Goal: Task Accomplishment & Management: Complete application form

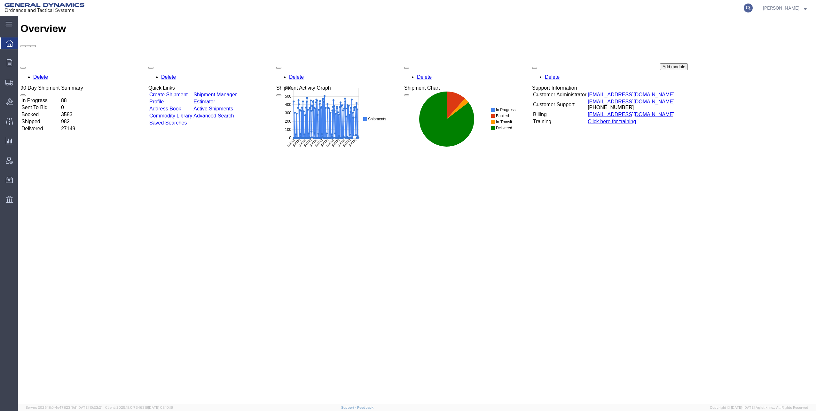
click at [750, 4] on icon at bounding box center [748, 8] width 9 height 9
paste input "56667588"
type input "56667588"
click at [751, 8] on icon at bounding box center [748, 8] width 9 height 9
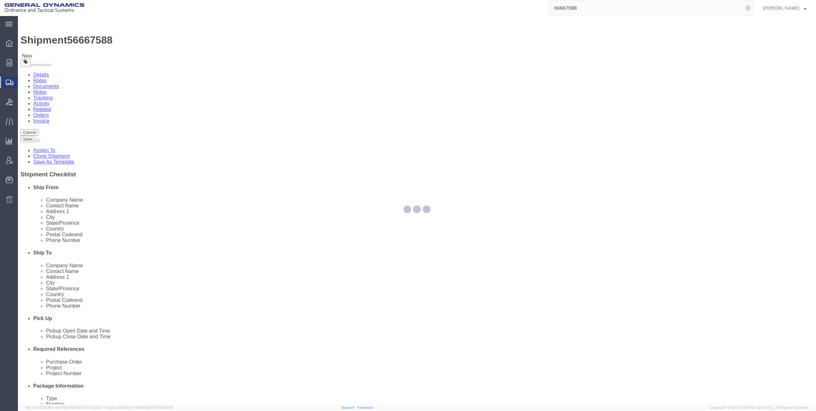
select select
select select "313"
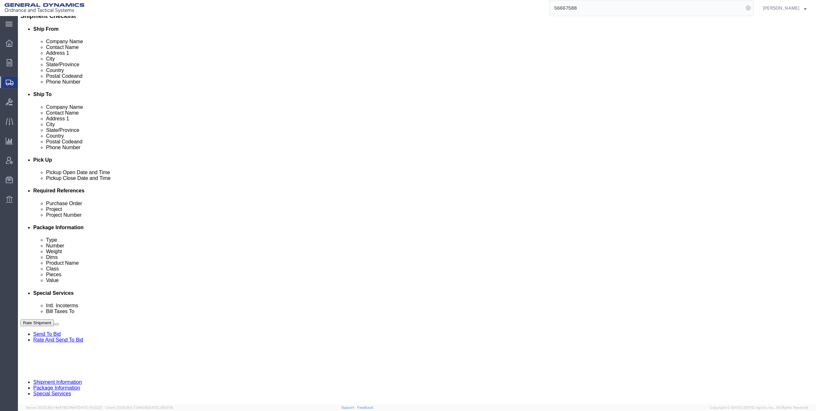
scroll to position [162, 0]
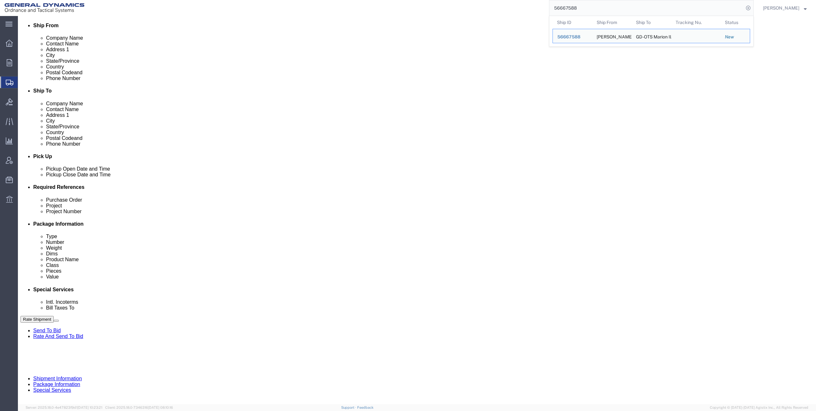
click input "text"
type input "M119A2 DO2"
click input "text"
type input "30100339"
click button "Continue"
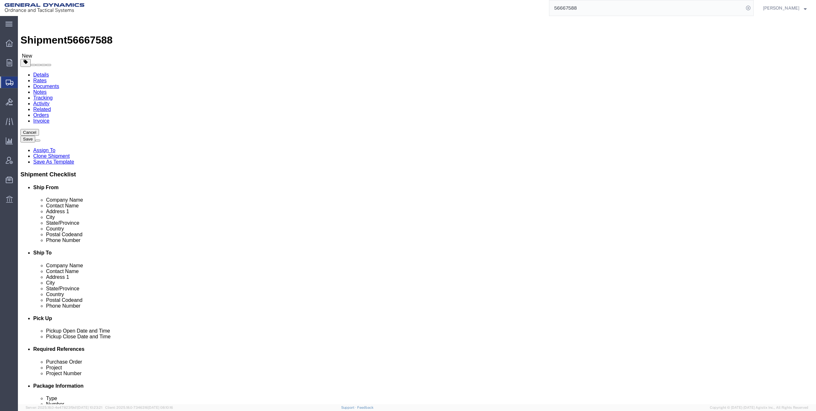
click dd "48600.00 USD"
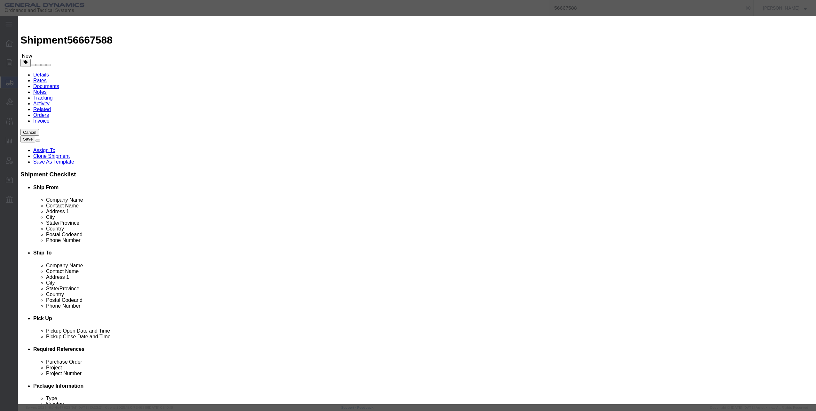
click select "Select 50 55 60 65 70 85 92.5 100 125 175 250 300 400"
select select "70"
click select "Select 50 55 60 65 70 85 92.5 100 125 175 250 300 400"
click button "Save & Close"
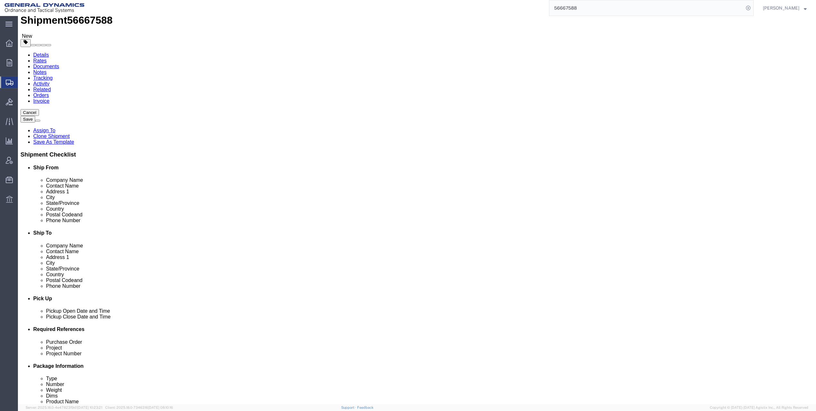
scroll to position [96, 0]
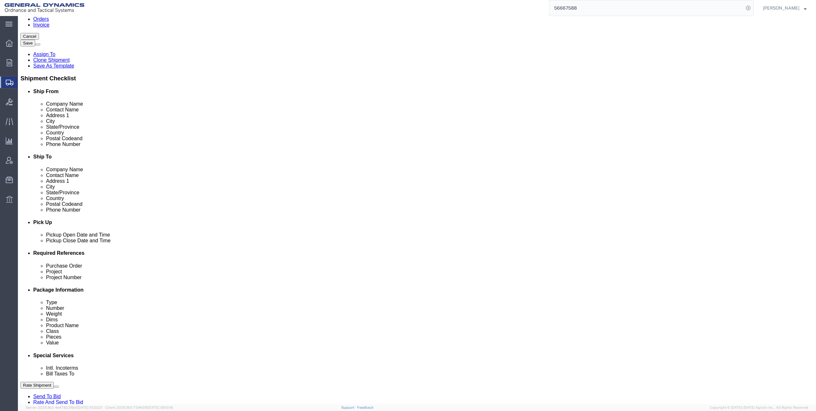
click dd "48600.00 USD"
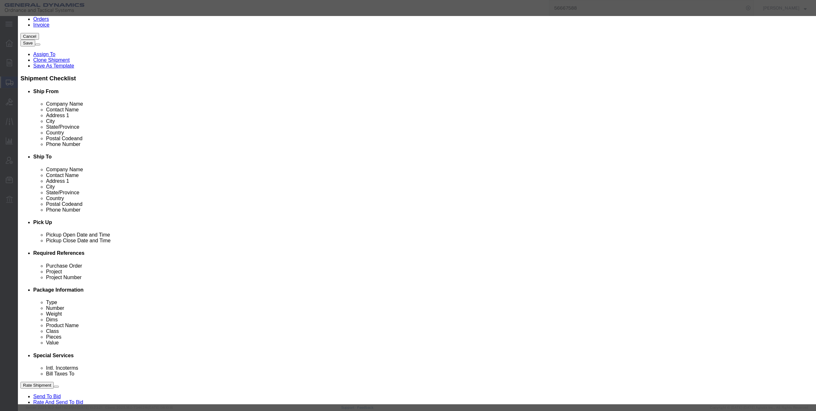
click select "Select 50 55 60 65 70 85 92.5 100 125 175 250 300 400"
select select "70"
click select "Select 50 55 60 65 70 85 92.5 100 125 175 250 300 400"
click button "Save & Close"
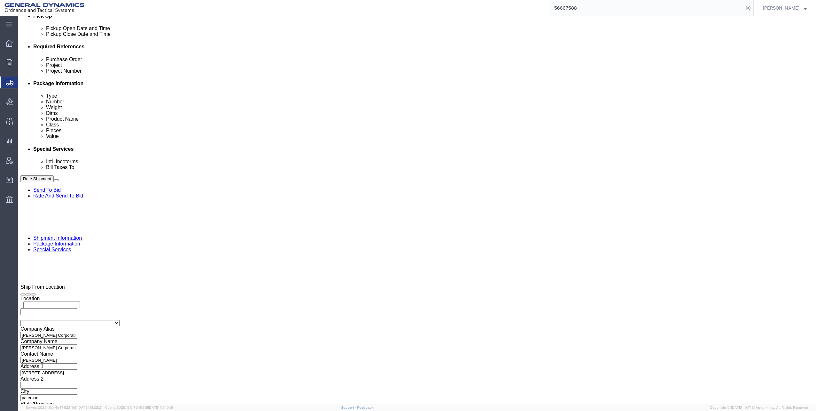
scroll to position [320, 0]
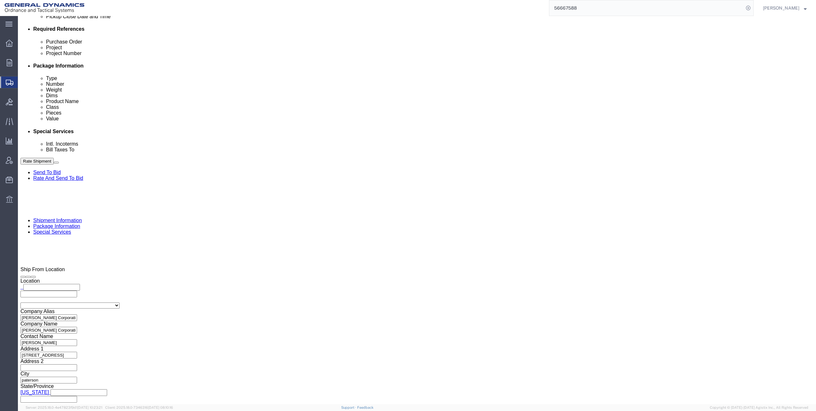
click dd "48600.00 USD"
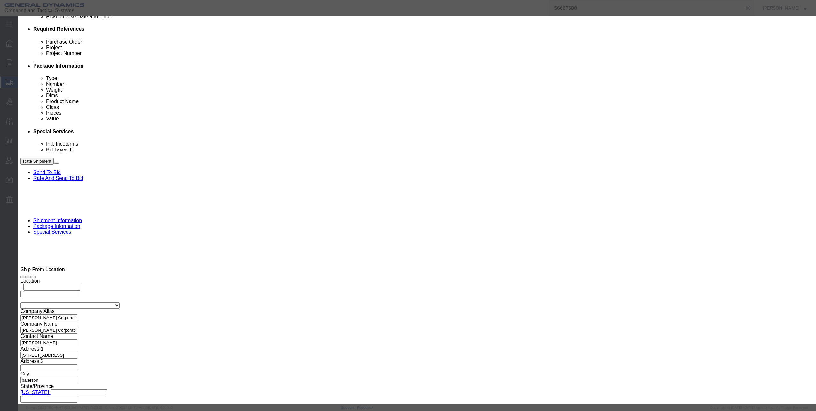
click select "Select 50 55 60 65 70 85 92.5 100 125 175 250 300 400"
select select "70"
click select "Select 50 55 60 65 70 85 92.5 100 125 175 250 300 400"
click button "Save & Close"
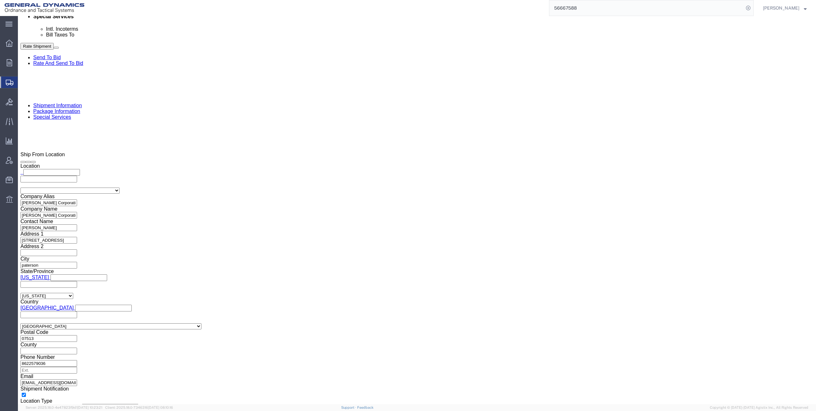
scroll to position [436, 0]
click dd "48600.00 USD"
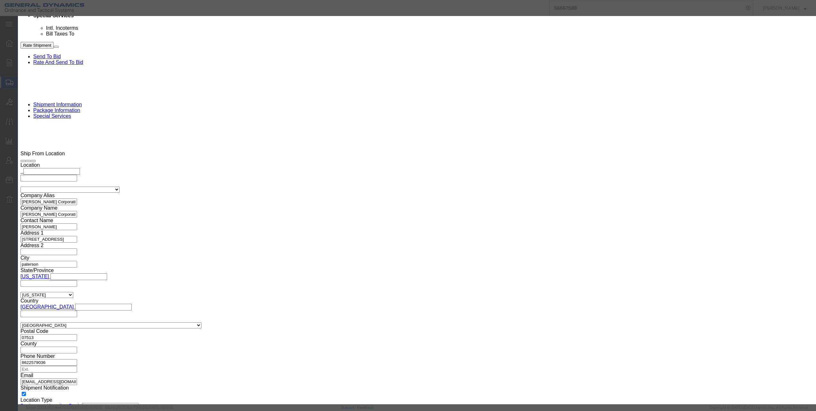
click select "Select 50 55 60 65 70 85 92.5 100 125 175 250 300 400"
select select "70"
click select "Select 50 55 60 65 70 85 92.5 100 125 175 250 300 400"
click button "Save & Close"
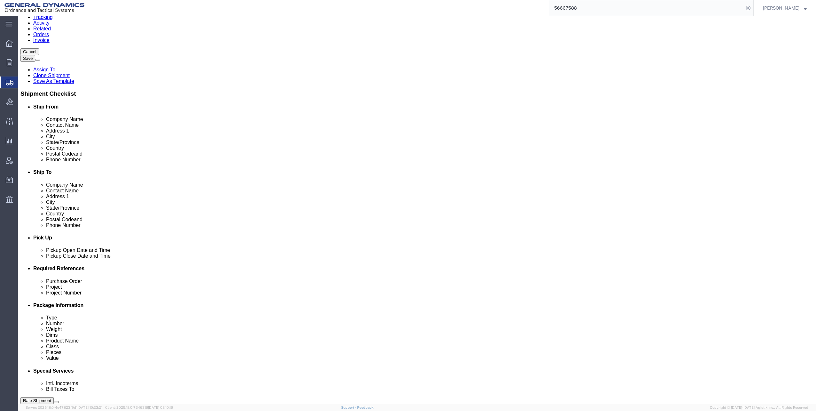
scroll to position [0, 0]
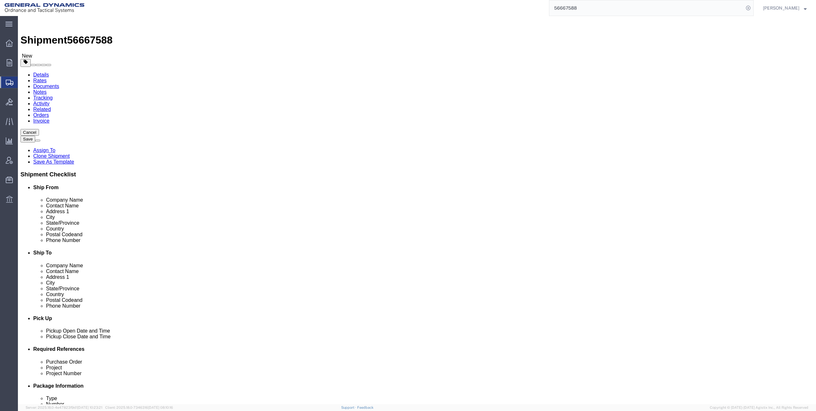
drag, startPoint x: 501, startPoint y: 198, endPoint x: 518, endPoint y: 210, distance: 21.1
click dd "1080.00 Each"
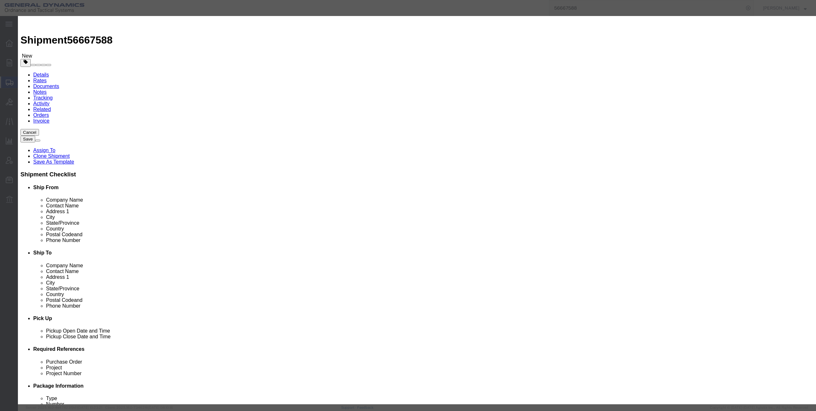
click select "Select 50 55 60 65 70 85 92.5 100 125 175 250 300 400"
select select "70"
click select "Select 50 55 60 65 70 85 92.5 100 125 175 250 300 400"
click button "Save & Close"
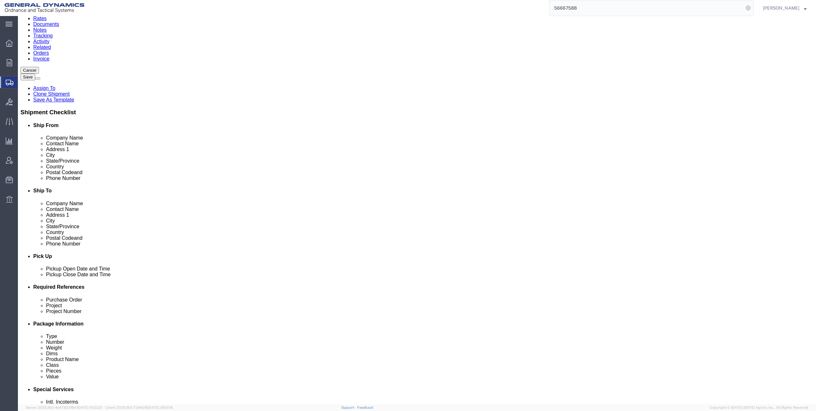
scroll to position [128, 0]
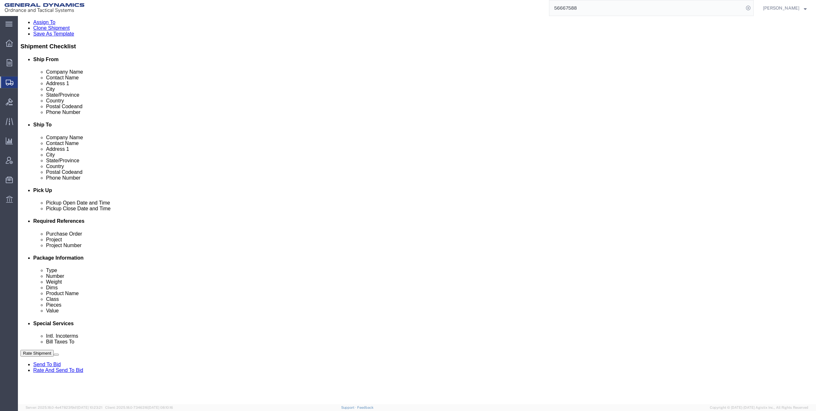
click dd "48600.00 USD"
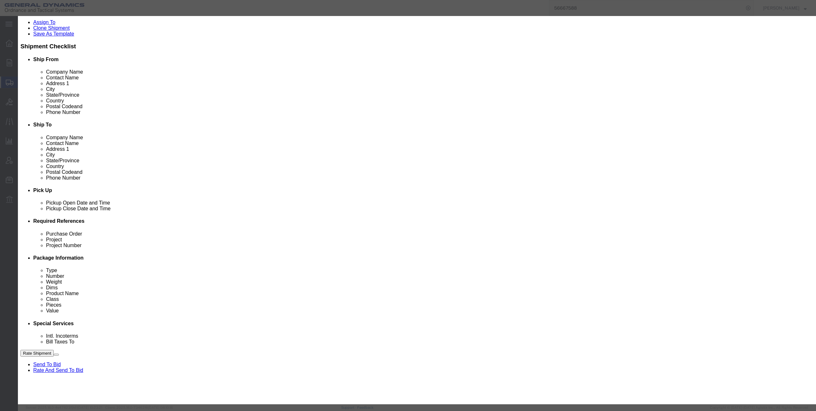
click select "Select 50 55 60 65 70 85 92.5 100 125 175 250 300 400"
select select "70"
click select "Select 50 55 60 65 70 85 92.5 100 125 175 250 300 400"
click button "Save & Close"
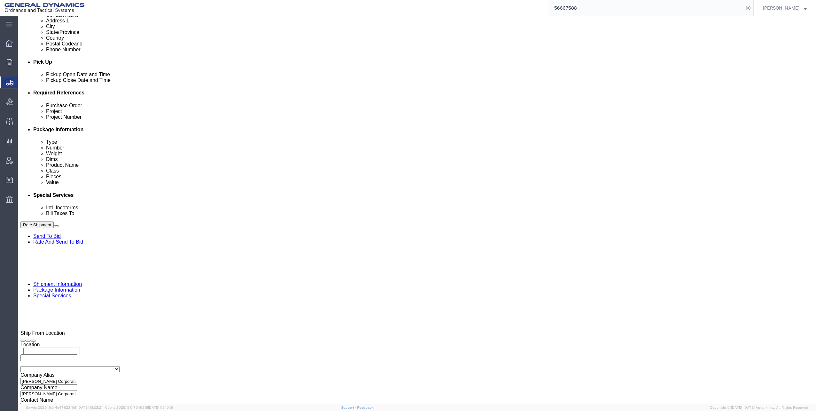
scroll to position [320, 0]
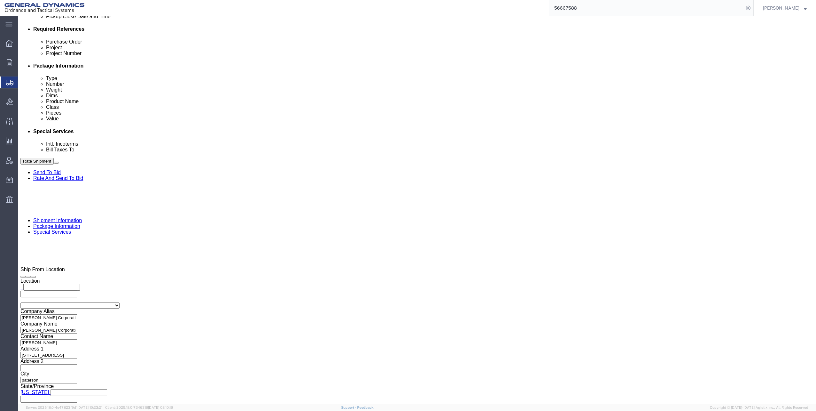
click dd "1080.00 Each"
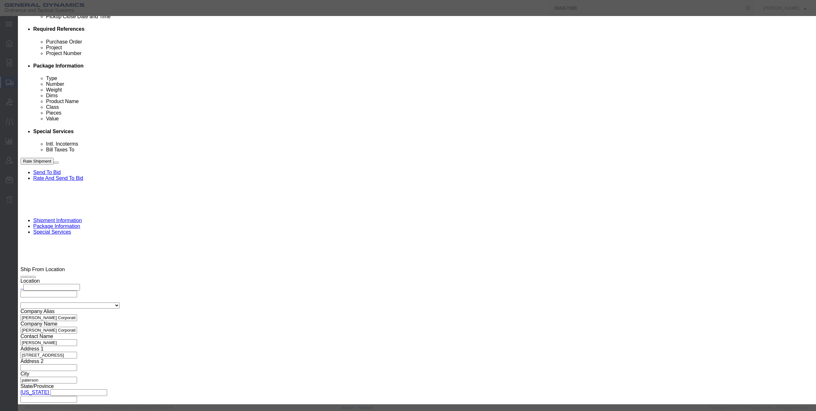
click select "Select 50 55 60 65 70 85 92.5 100 125 175 250 300 400"
select select "70"
click select "Select 50 55 60 65 70 85 92.5 100 125 175 250 300 400"
click button "Save & Close"
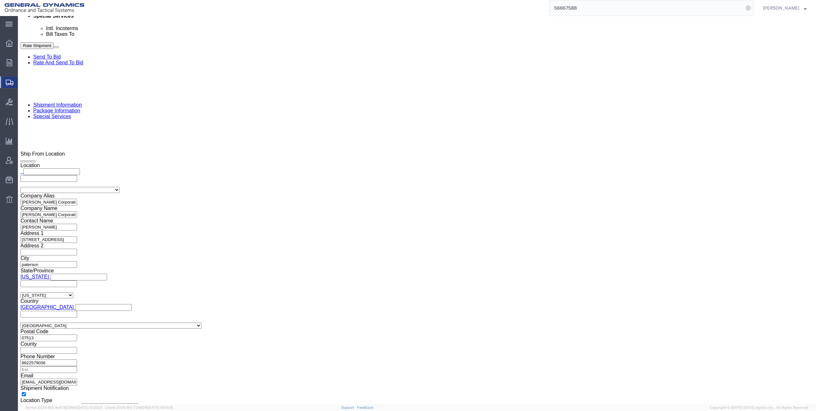
scroll to position [436, 0]
click dd "1080.00 Each"
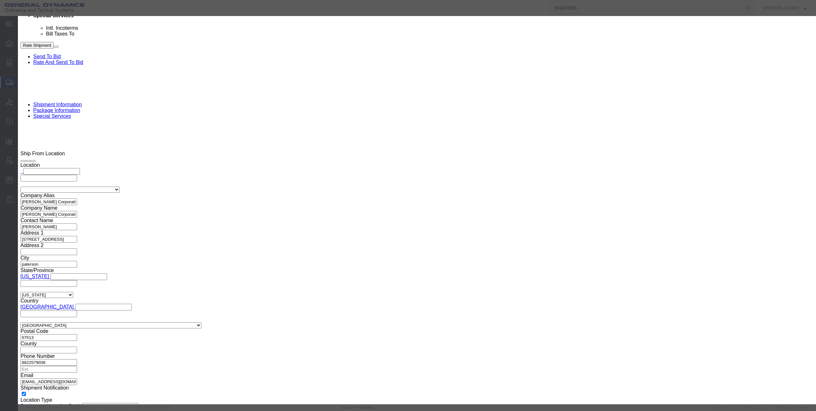
click select "Select 50 55 60 65 70 85 92.5 100 125 175 250 300 400"
select select "70"
click select "Select 50 55 60 65 70 85 92.5 100 125 175 250 300 400"
click button "Save & Close"
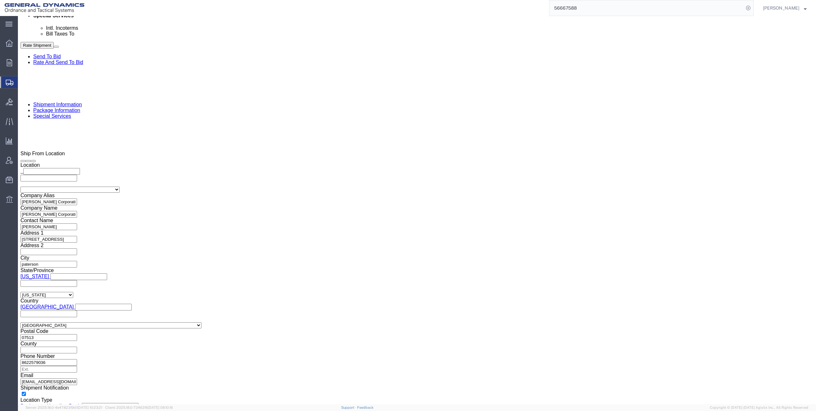
click button "Rate Shipment"
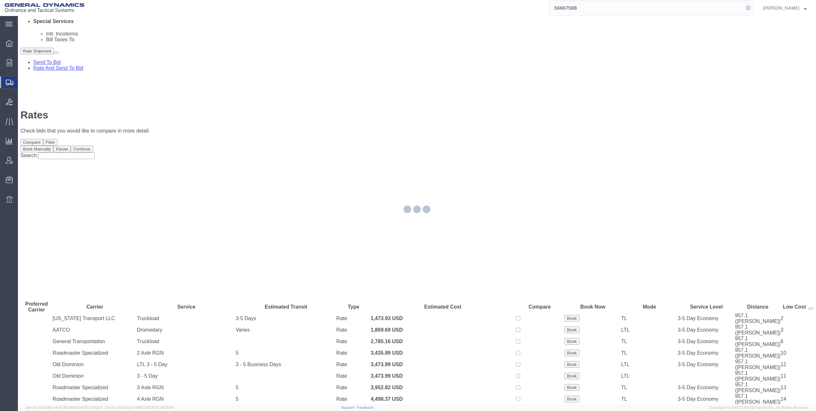
scroll to position [0, 0]
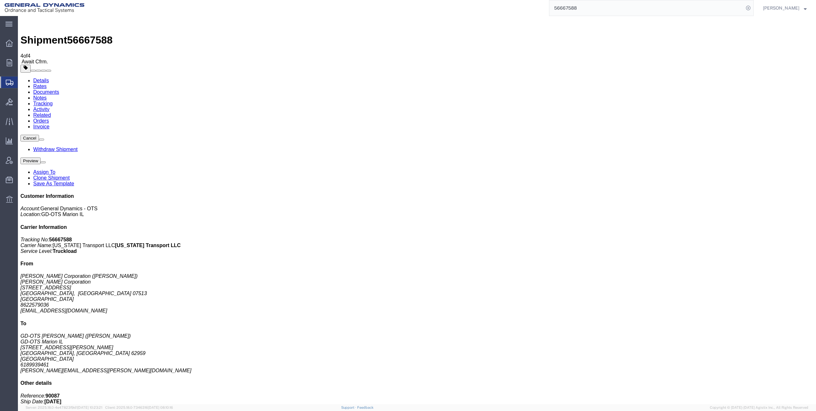
click at [23, 82] on span "Shipments" at bounding box center [20, 82] width 5 height 13
